Goal: Information Seeking & Learning: Find specific page/section

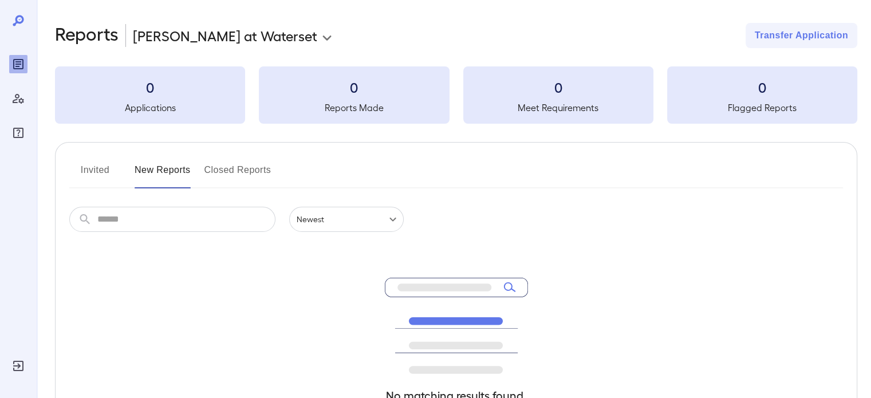
click at [95, 176] on button "Invited" at bounding box center [95, 174] width 52 height 27
click at [163, 169] on button "New Reports" at bounding box center [163, 174] width 56 height 27
click at [238, 175] on button "Closed Reports" at bounding box center [237, 174] width 67 height 27
click at [81, 175] on button "Invited" at bounding box center [95, 174] width 52 height 27
click at [106, 206] on div "Invited New Reports Closed Reports ​ ​ Newest ****** No matching results found.…" at bounding box center [456, 314] width 802 height 345
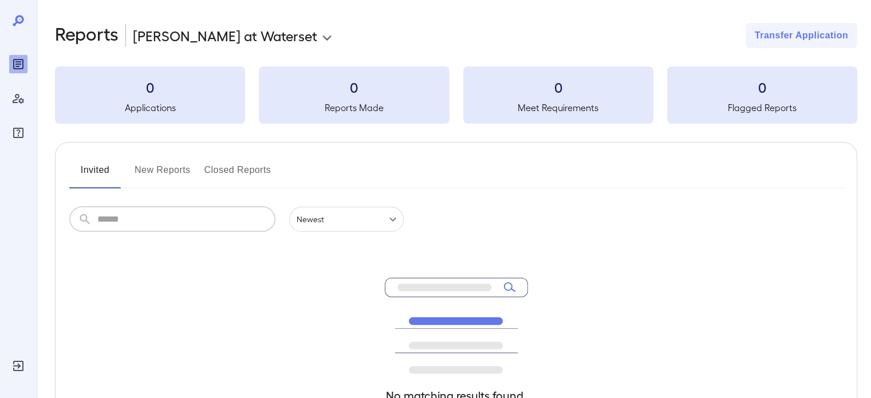
click at [111, 218] on input "text" at bounding box center [186, 219] width 178 height 25
click at [14, 130] on icon "FAQ" at bounding box center [18, 133] width 10 height 10
